Goal: Transaction & Acquisition: Purchase product/service

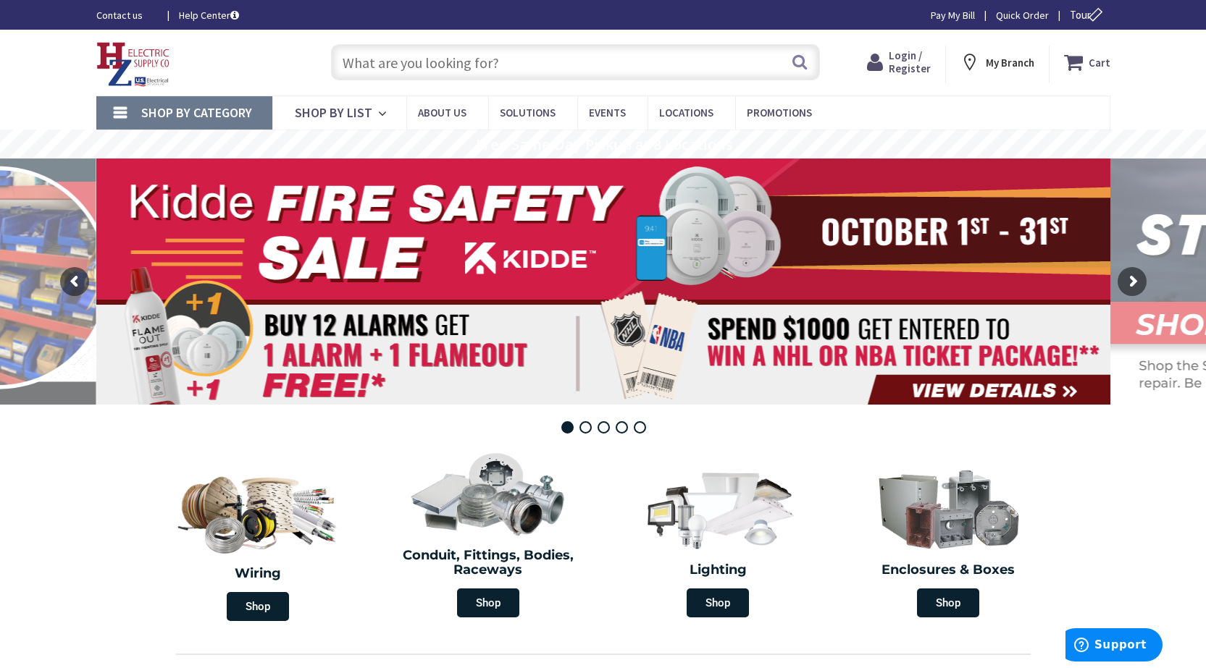
click at [498, 62] on input "text" at bounding box center [575, 62] width 489 height 36
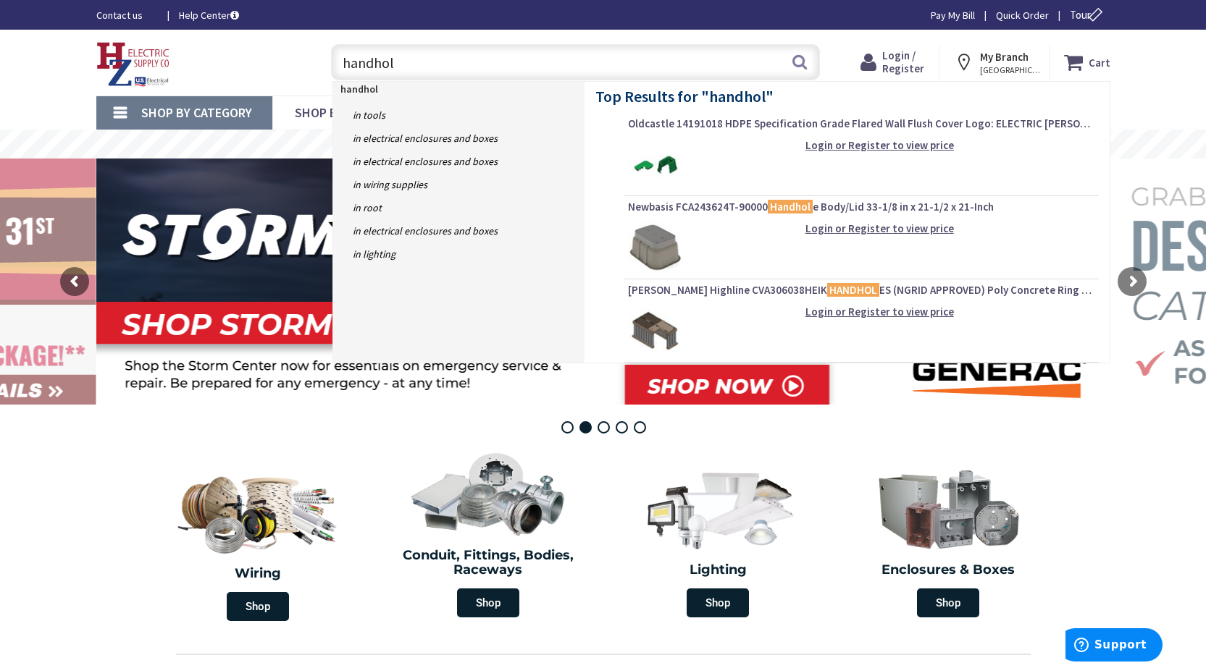
type input "handhol"
click at [657, 267] on img at bounding box center [655, 248] width 54 height 54
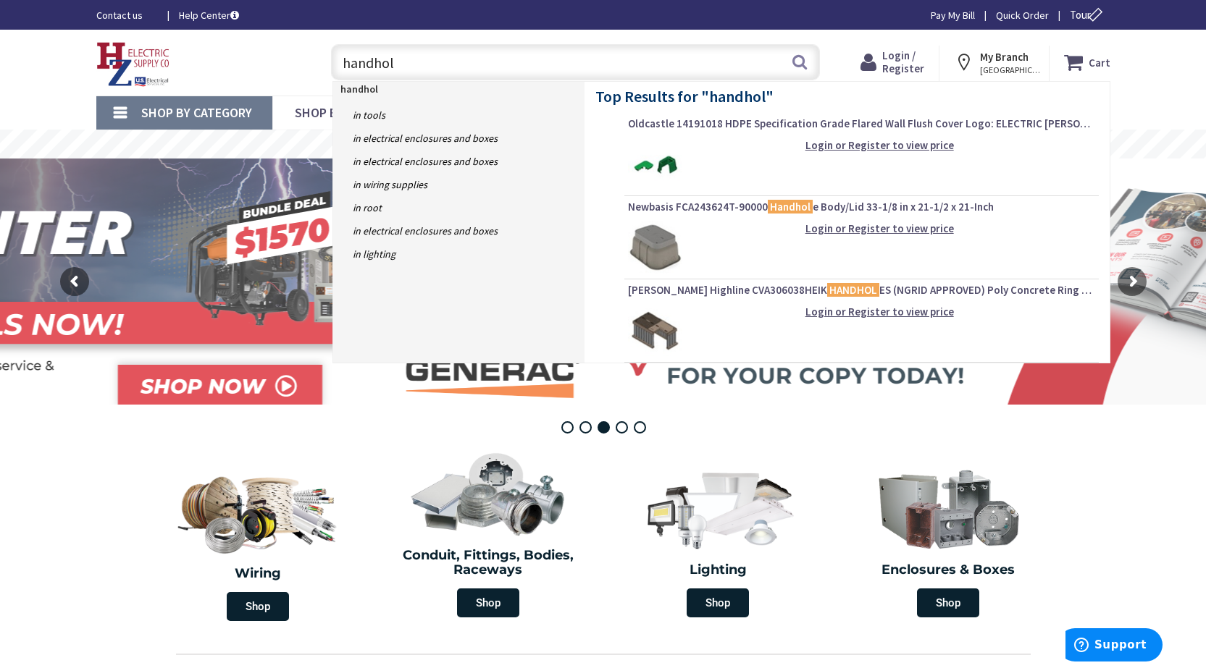
click at [656, 254] on img at bounding box center [655, 248] width 54 height 54
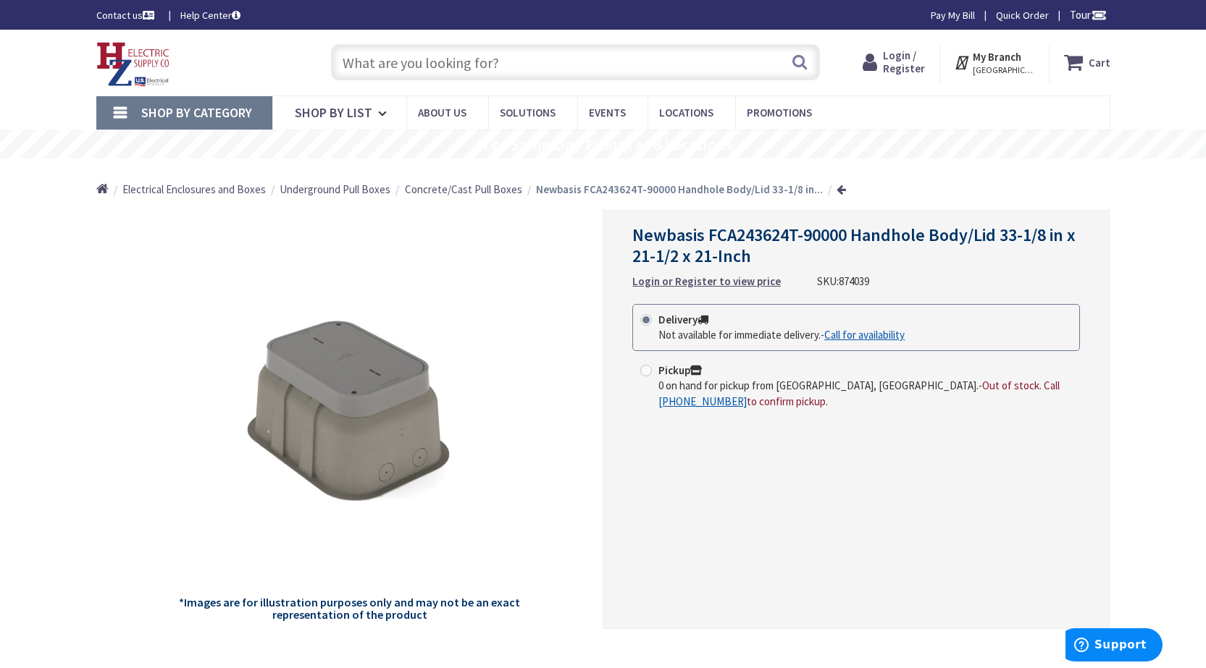
click at [911, 67] on span "Login / Register" at bounding box center [904, 62] width 42 height 27
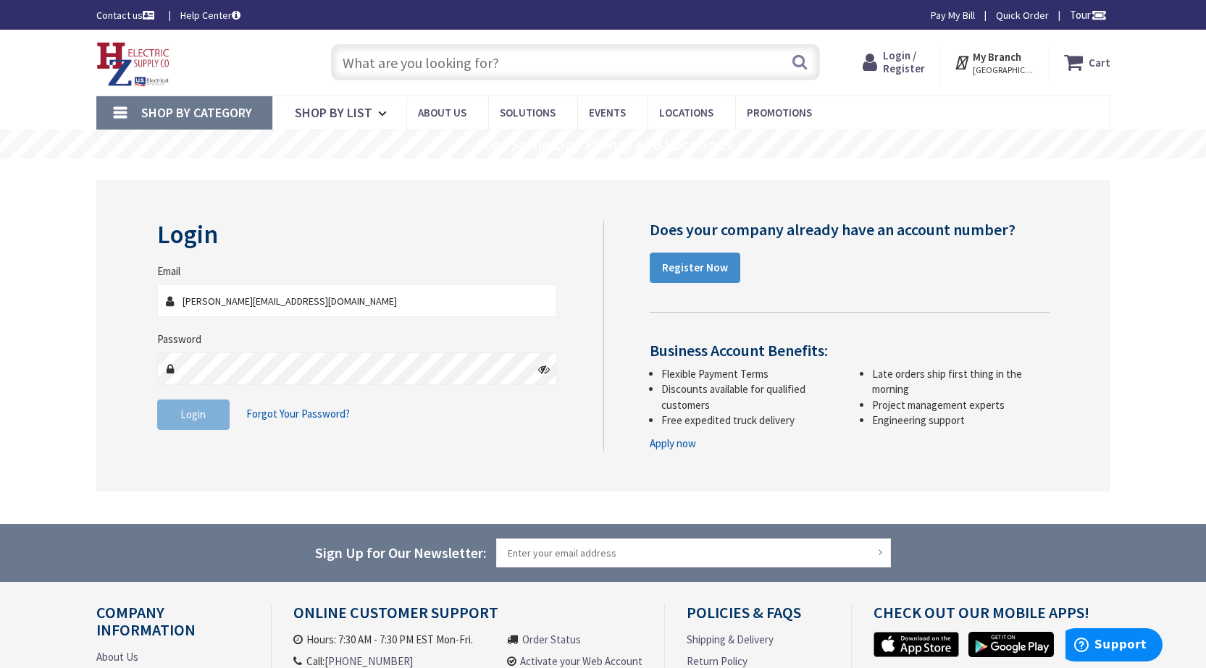
type input "[PERSON_NAME][EMAIL_ADDRESS][DOMAIN_NAME]"
drag, startPoint x: 196, startPoint y: 416, endPoint x: 174, endPoint y: 418, distance: 21.9
click at [174, 418] on button "Login" at bounding box center [193, 415] width 72 height 30
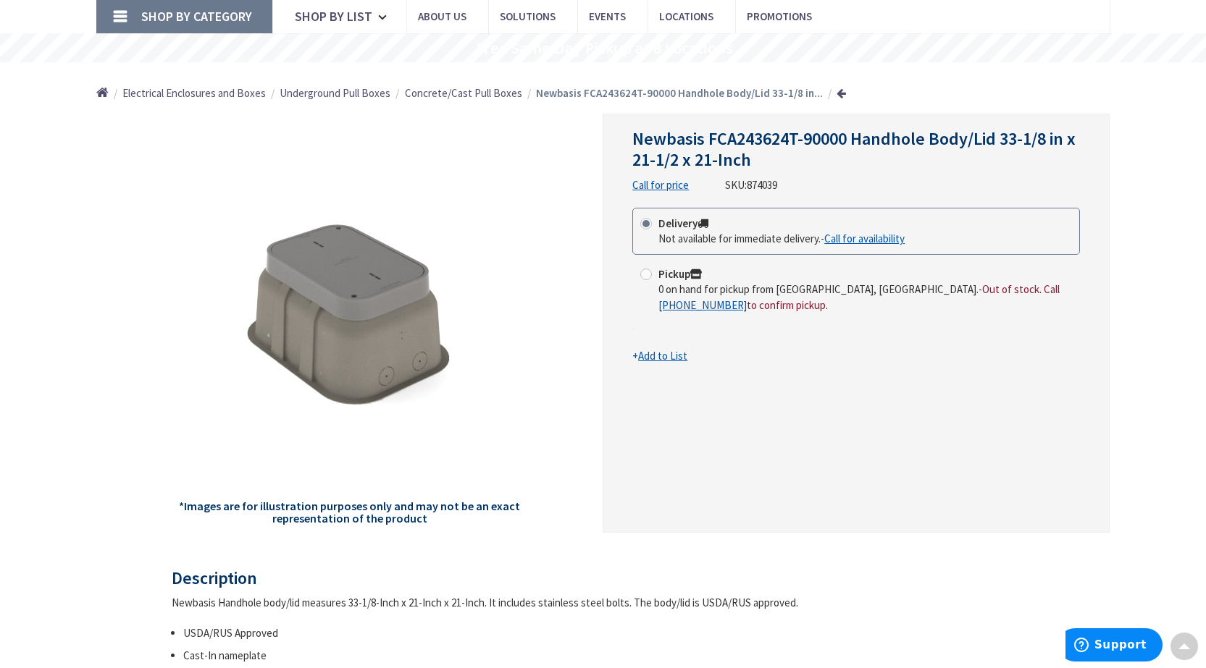
scroll to position [72, 0]
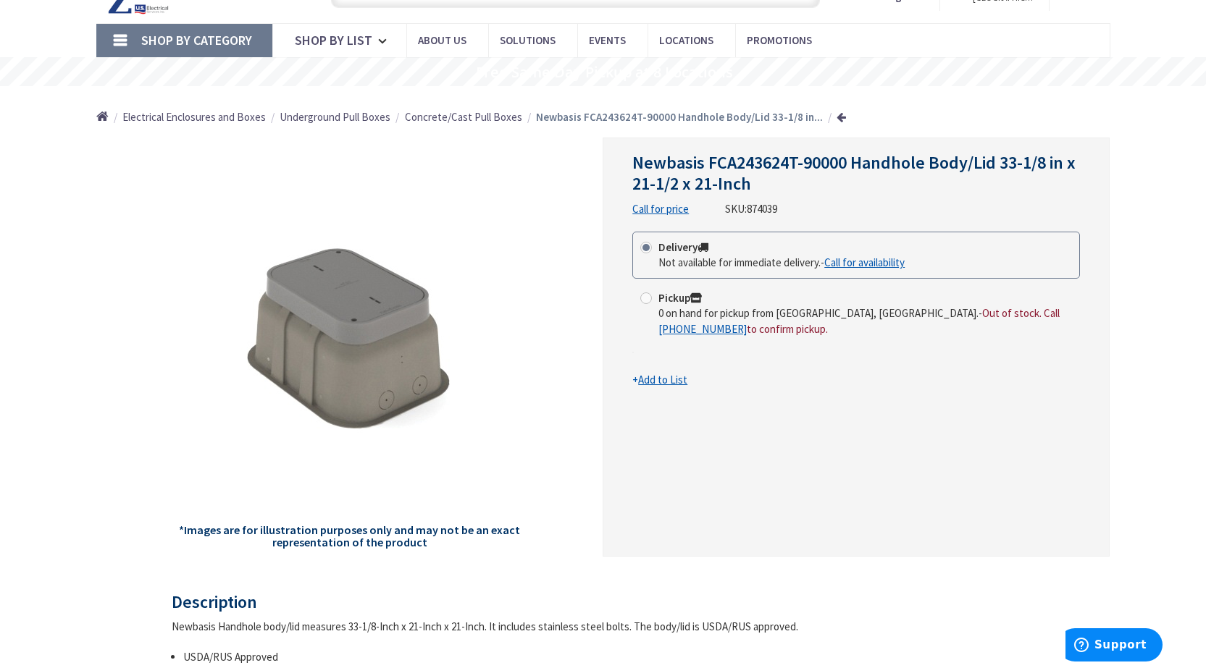
click at [861, 257] on link "Call for availability" at bounding box center [864, 262] width 80 height 15
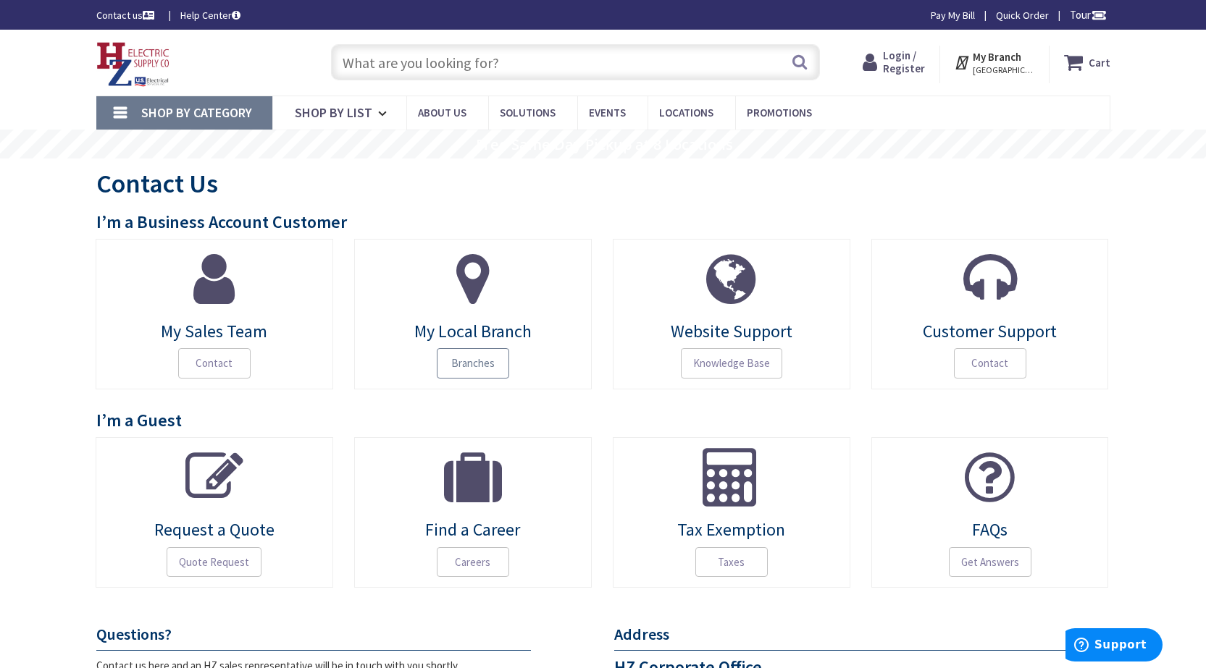
click at [456, 363] on span "Branches" at bounding box center [473, 363] width 72 height 30
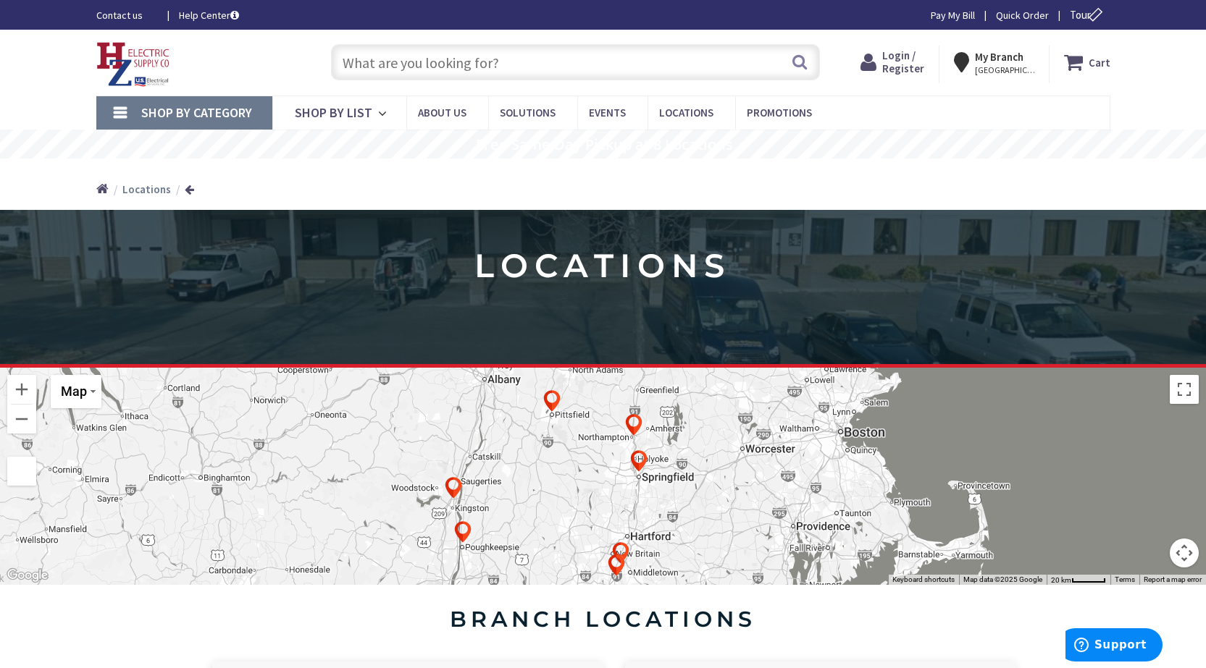
click at [640, 461] on img at bounding box center [638, 461] width 29 height 29
click at [644, 479] on div "To navigate, press the arrow keys." at bounding box center [603, 476] width 1206 height 217
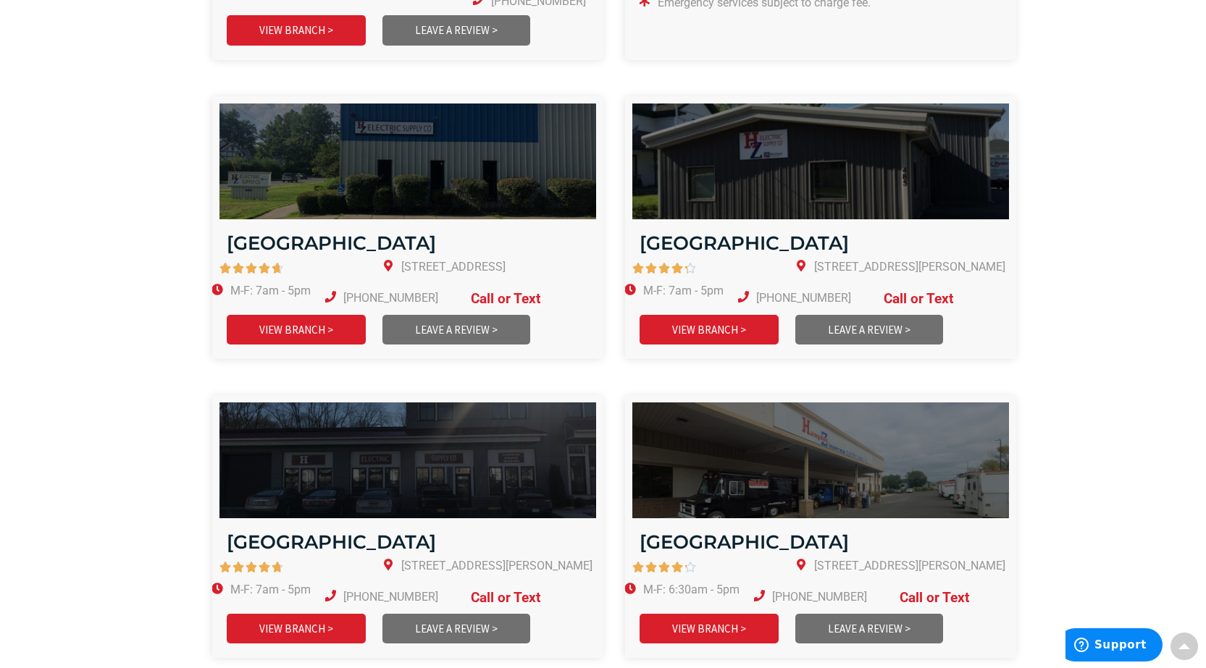
scroll to position [1520, 0]
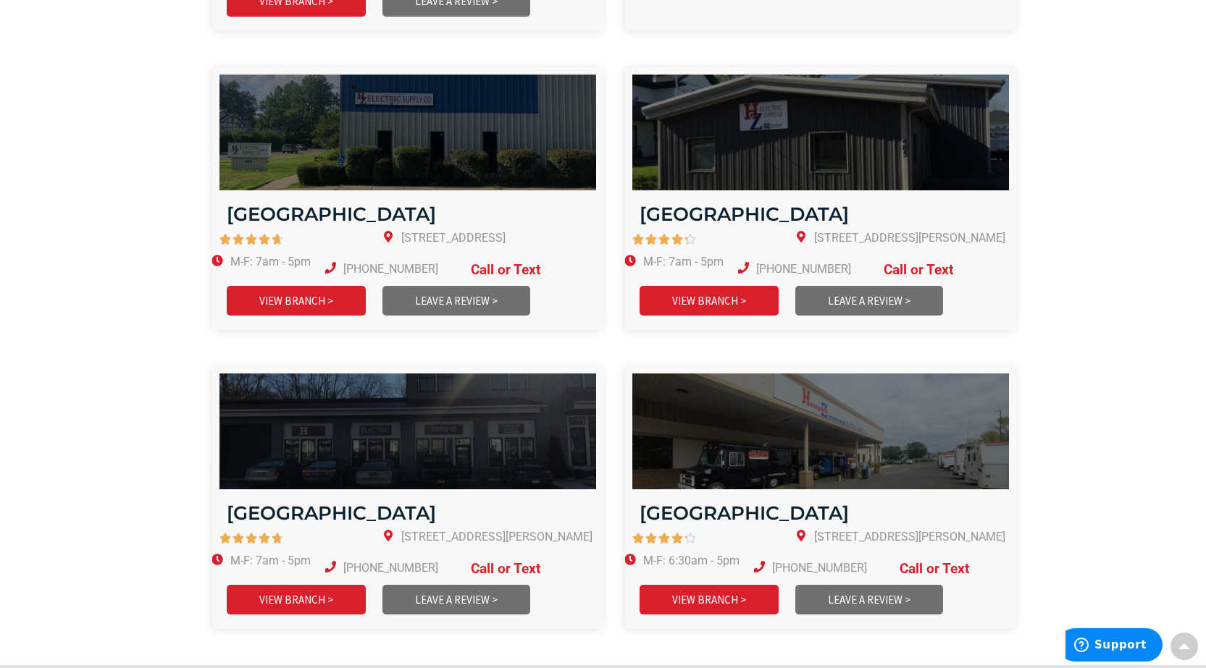
click at [881, 561] on link at bounding box center [925, 569] width 88 height 17
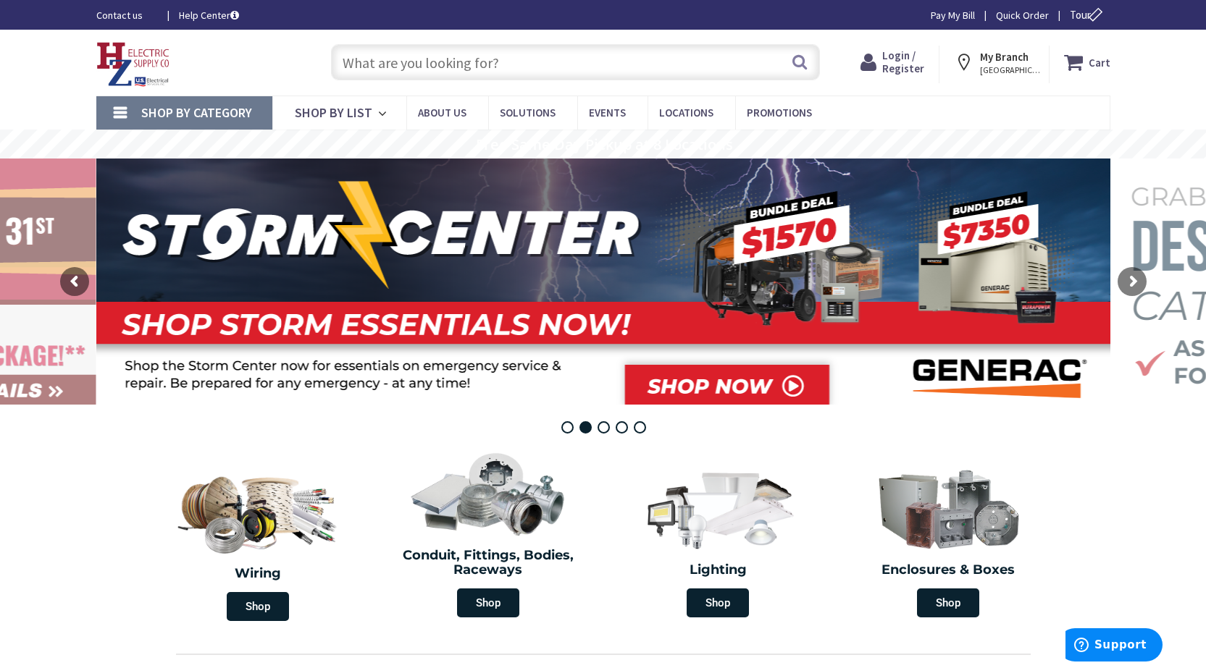
click at [495, 64] on input "text" at bounding box center [575, 62] width 489 height 36
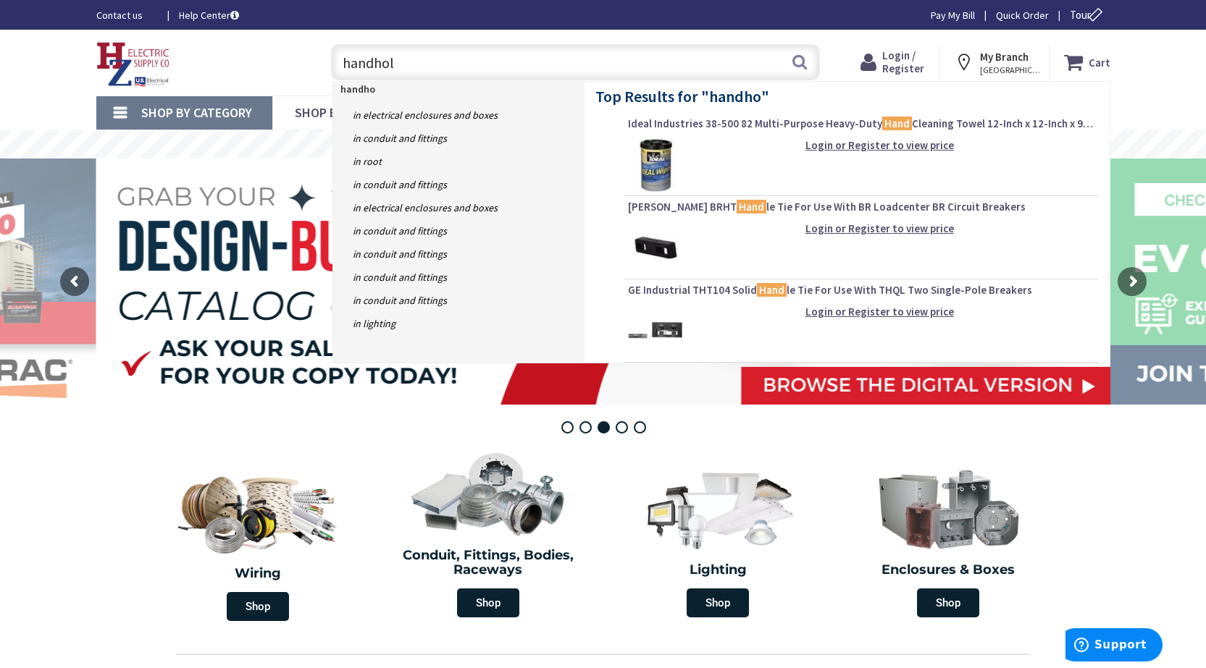
type input "handhole"
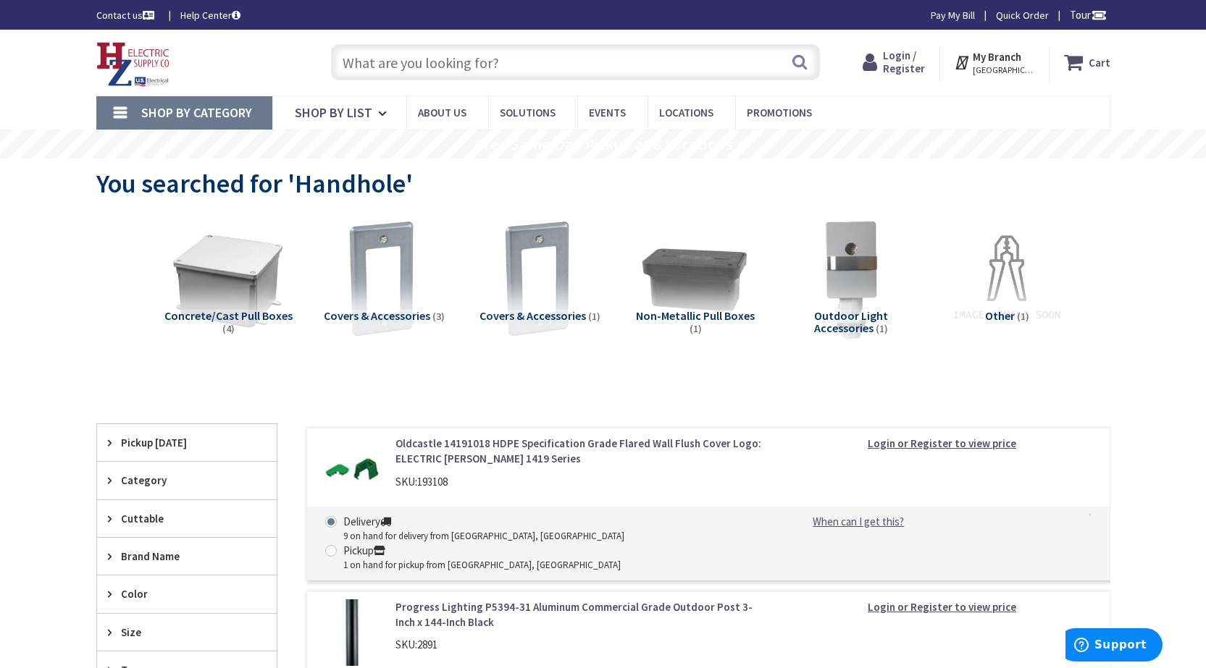
click at [880, 57] on icon at bounding box center [872, 62] width 20 height 26
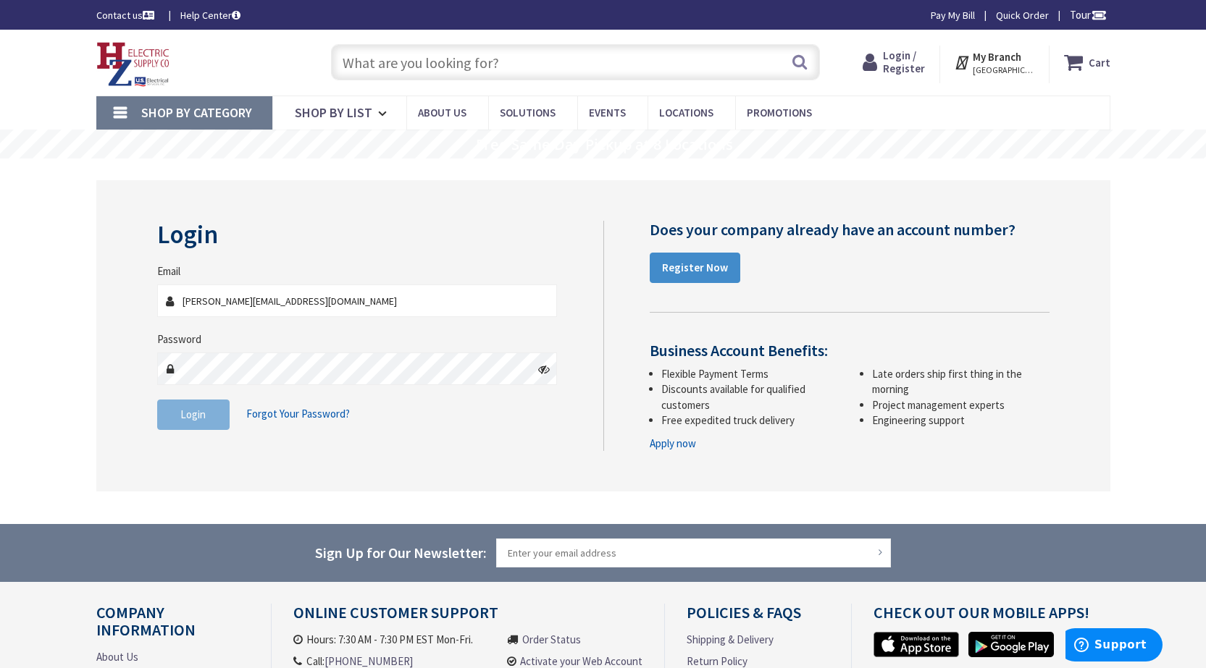
type input "[PERSON_NAME][EMAIL_ADDRESS][DOMAIN_NAME]"
click at [214, 411] on button "Login" at bounding box center [193, 415] width 72 height 30
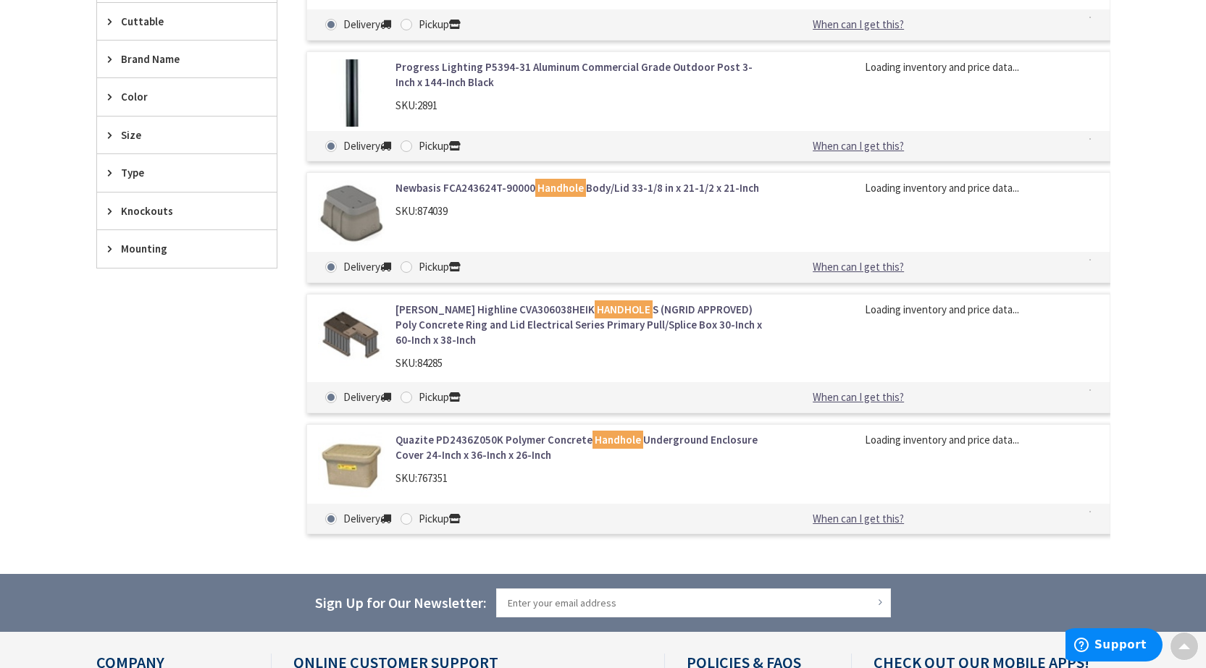
scroll to position [503, 0]
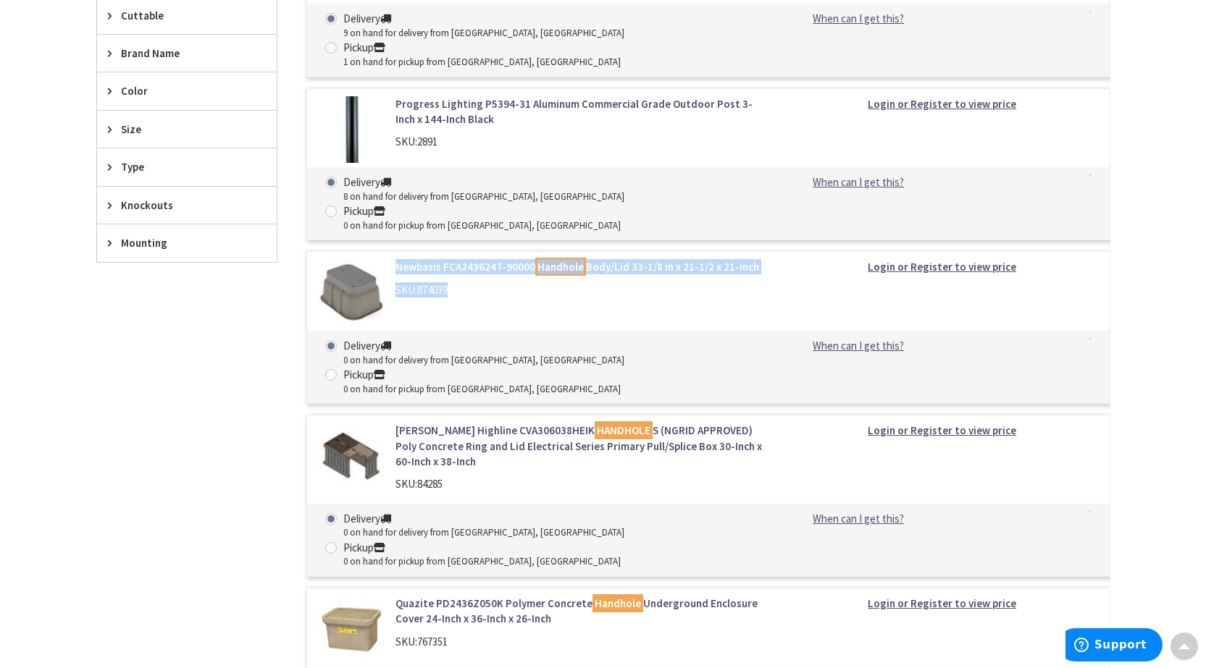
drag, startPoint x: 391, startPoint y: 205, endPoint x: 755, endPoint y: 224, distance: 364.7
click at [755, 259] on div "Newbasis FCA243624T-90000 Handhole Body/Lid 33-1/8 in x 21-1/2 x 21-Inch SKU: 8…" at bounding box center [579, 282] width 390 height 46
copy div "Newbasis FCA243624T-90000 Handhole Body/Lid 33-1/8 in x 21-1/2 x 21-Inch SKU: 8…"
